Goal: Find contact information

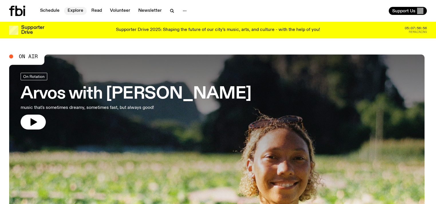
click at [79, 11] on link "Explore" at bounding box center [75, 11] width 23 height 8
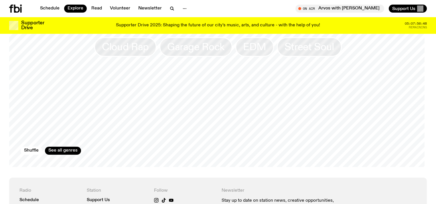
scroll to position [1024, 0]
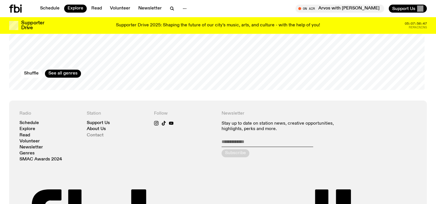
click at [102, 133] on link "Contact" at bounding box center [95, 135] width 17 height 4
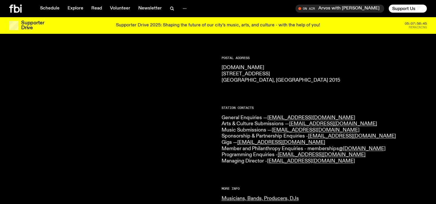
scroll to position [95, 0]
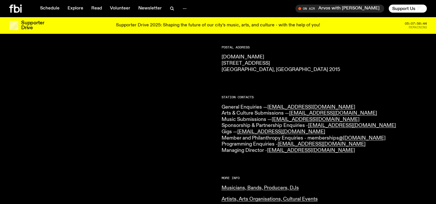
click at [231, 159] on div "CONTACT US Office Hours: Tue-Fri, 10am-6pm Text the Studio — 0435 123 945 Gener…" at bounding box center [325, 153] width 206 height 336
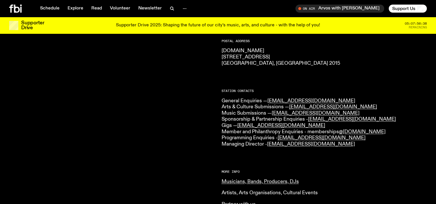
scroll to position [112, 0]
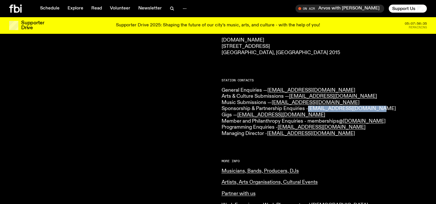
drag, startPoint x: 377, startPoint y: 108, endPoint x: 309, endPoint y: 111, distance: 68.2
click at [309, 111] on p "General Enquiries — [EMAIL_ADDRESS][DOMAIN_NAME] Arts & Culture Submissions — […" at bounding box center [325, 112] width 206 height 50
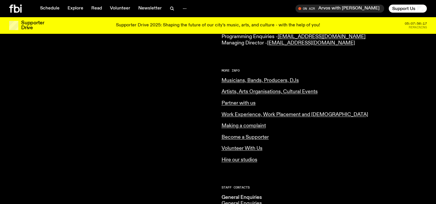
drag, startPoint x: 372, startPoint y: 136, endPoint x: 357, endPoint y: 146, distance: 18.4
click at [373, 136] on p "Become a Supporter" at bounding box center [325, 137] width 206 height 6
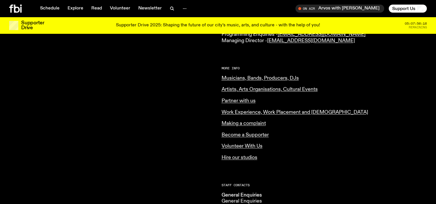
click at [318, 166] on div "CONTACT US Office Hours: Tue-Fri, 10am-6pm Text the Studio — 0435 123 945 Gener…" at bounding box center [325, 43] width 206 height 336
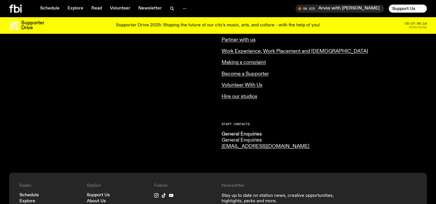
scroll to position [276, 0]
